Goal: Find specific page/section: Find specific page/section

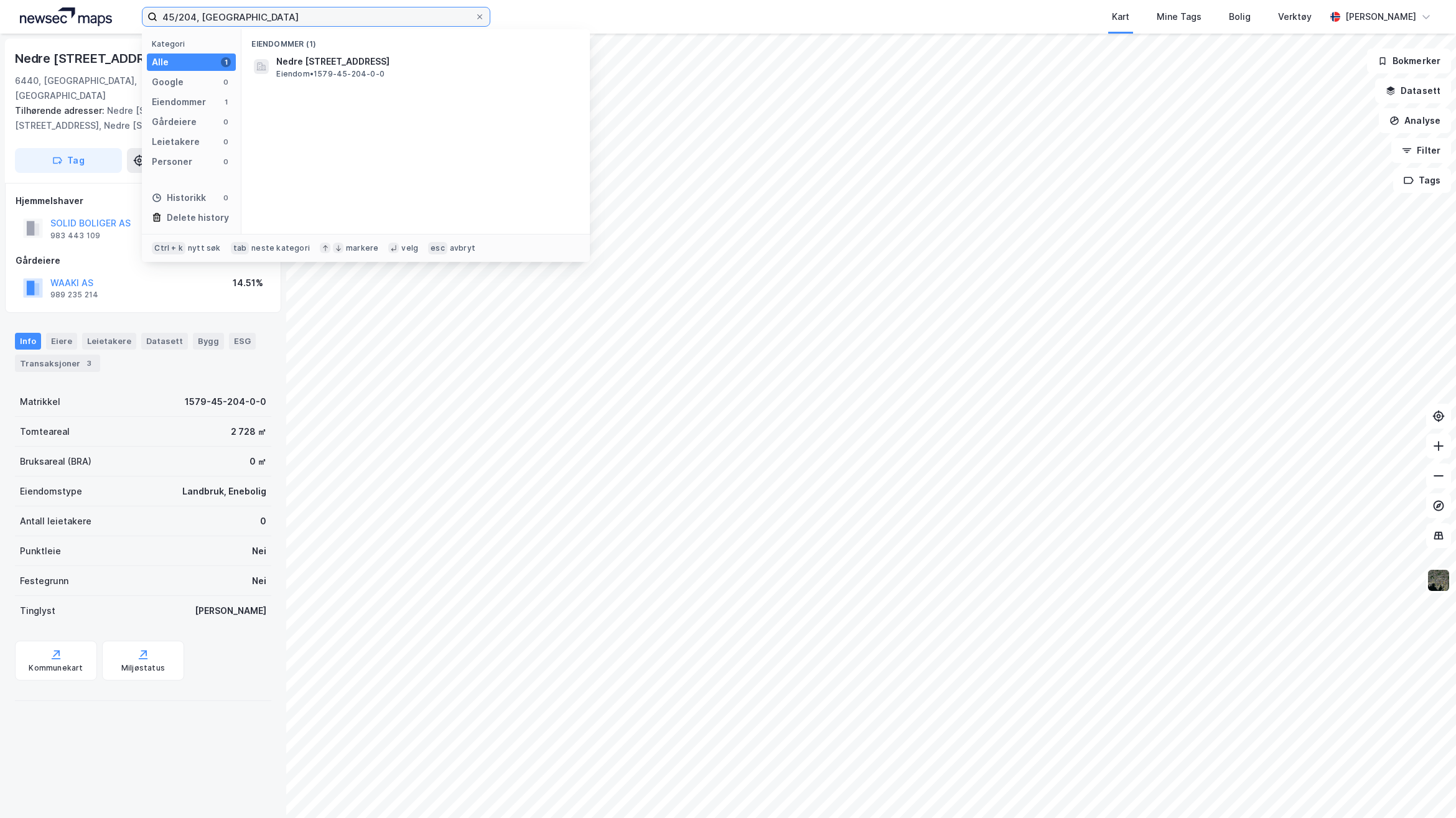
drag, startPoint x: 234, startPoint y: 18, endPoint x: 103, endPoint y: 7, distance: 131.5
click at [114, 8] on div "45/204, Hustadvika Kategori Alle 1 Google 0 Eiendommer 1 Gårdeiere 0 Leietakere…" at bounding box center [728, 17] width 1456 height 34
type input "5"
type input "18/506, [GEOGRAPHIC_DATA]"
click at [305, 72] on span "Eiendom • 5007-18-506-0-0" at bounding box center [330, 73] width 108 height 10
